Goal: Transaction & Acquisition: Purchase product/service

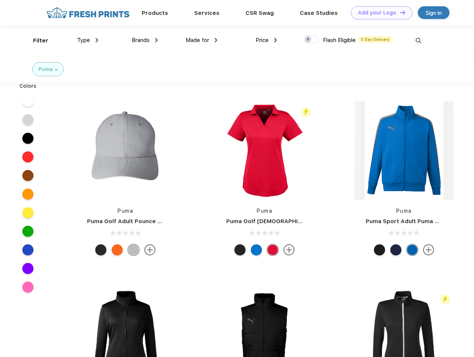
scroll to position [0, 0]
click at [379, 13] on link "Add your Logo Design Tool" at bounding box center [381, 12] width 61 height 13
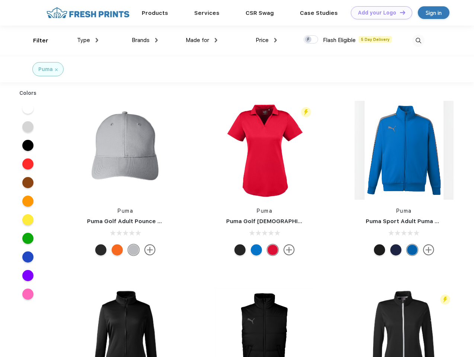
click at [0, 0] on div "Design Tool" at bounding box center [0, 0] width 0 height 0
click at [399, 12] on link "Add your Logo Design Tool" at bounding box center [381, 12] width 61 height 13
click at [36, 41] on div "Filter" at bounding box center [40, 40] width 15 height 9
click at [88, 40] on span "Type" at bounding box center [83, 40] width 13 height 7
click at [145, 40] on span "Brands" at bounding box center [141, 40] width 18 height 7
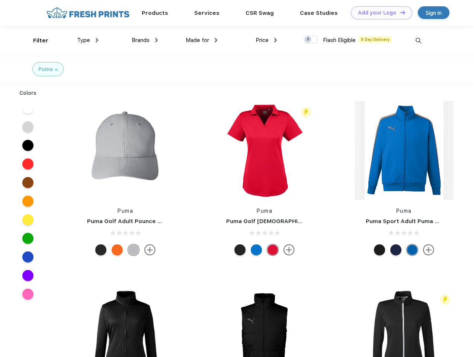
click at [202, 40] on span "Made for" at bounding box center [197, 40] width 23 height 7
click at [266, 40] on span "Price" at bounding box center [262, 40] width 13 height 7
click at [311, 40] on div at bounding box center [310, 39] width 15 height 8
click at [308, 40] on input "checkbox" at bounding box center [305, 37] width 5 height 5
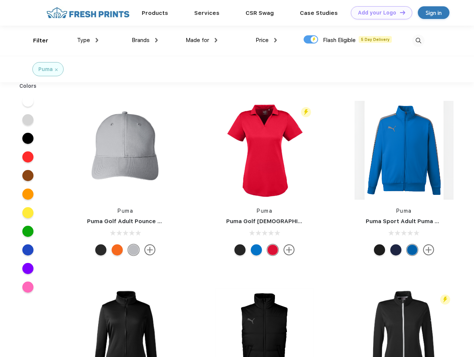
click at [418, 41] on img at bounding box center [418, 41] width 12 height 12
